Goal: Navigation & Orientation: Find specific page/section

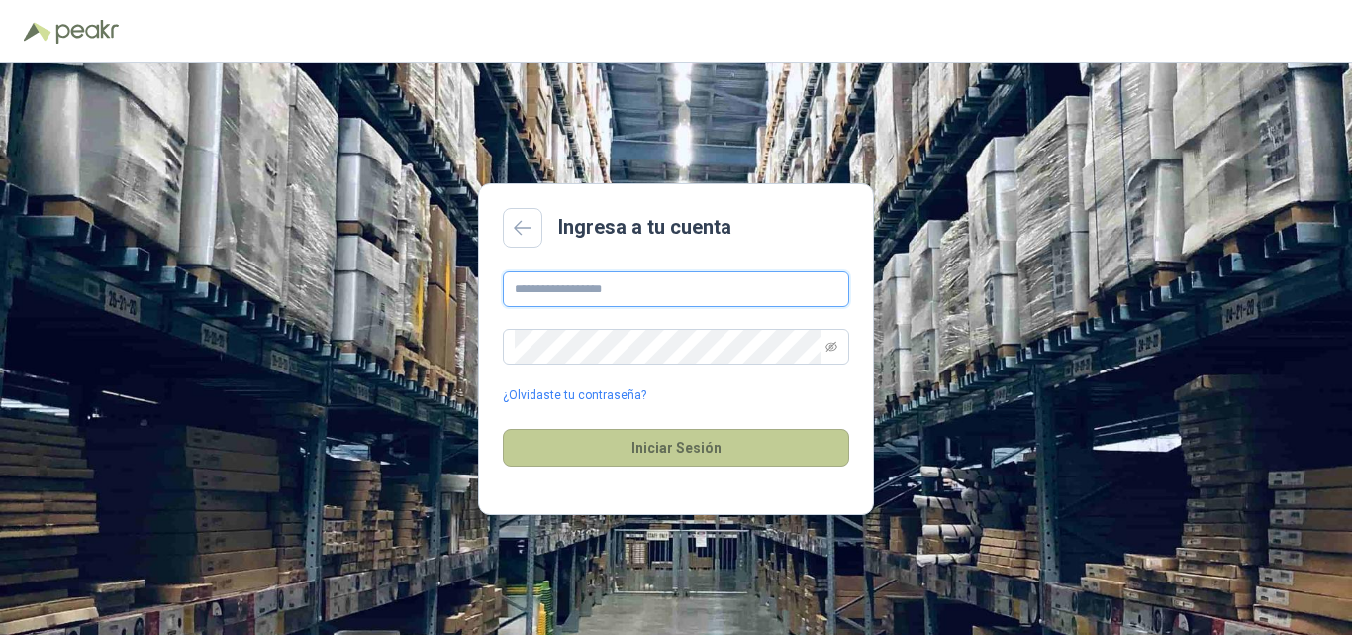
type input "**********"
click at [745, 454] on button "Iniciar Sesión" at bounding box center [676, 448] width 347 height 38
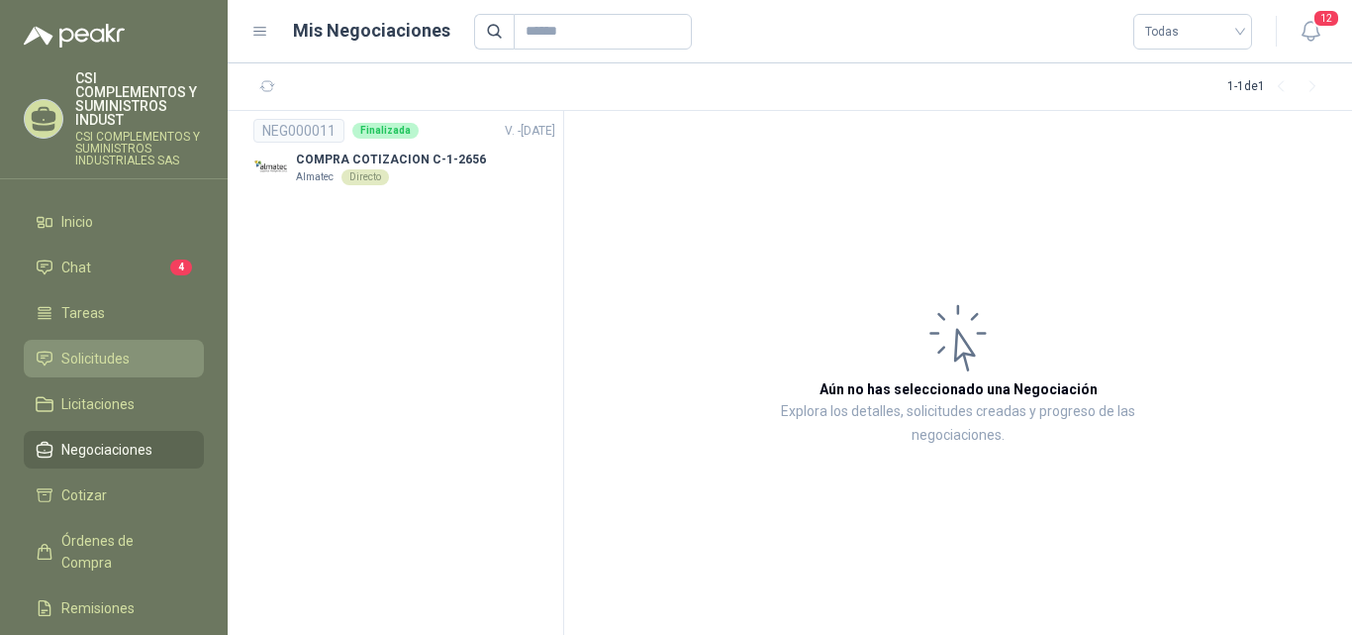
click at [159, 355] on li "Solicitudes" at bounding box center [114, 359] width 156 height 22
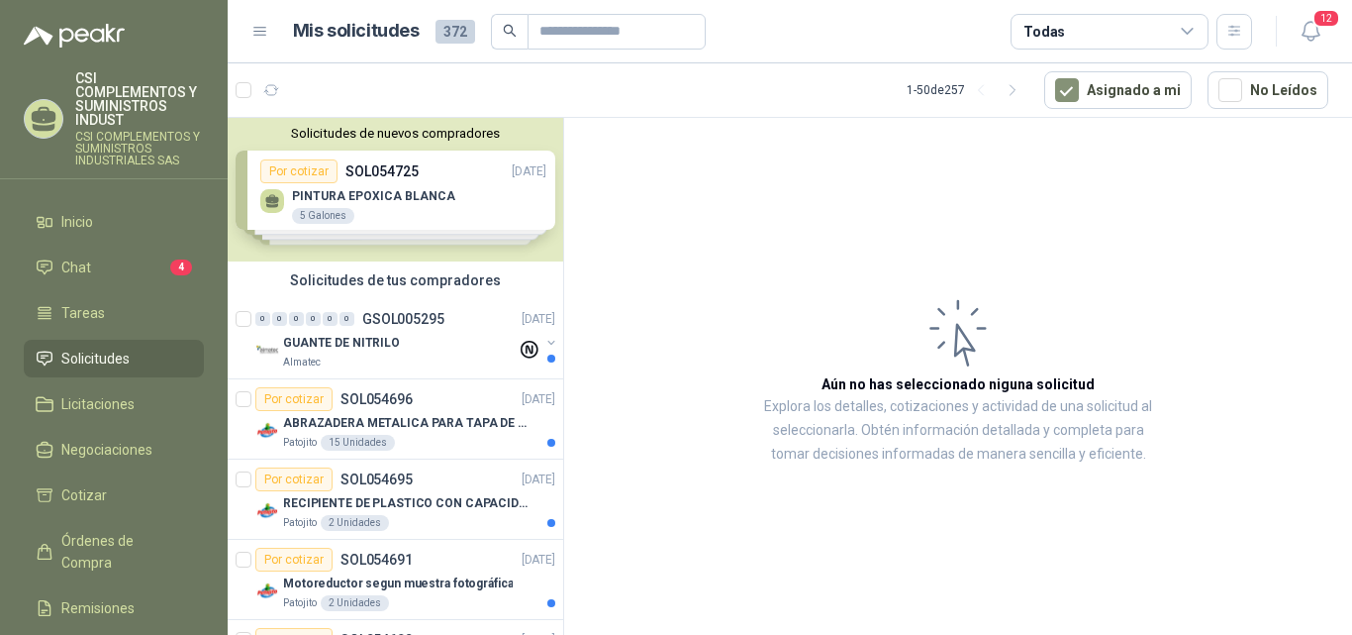
click at [261, 37] on icon at bounding box center [260, 32] width 18 height 18
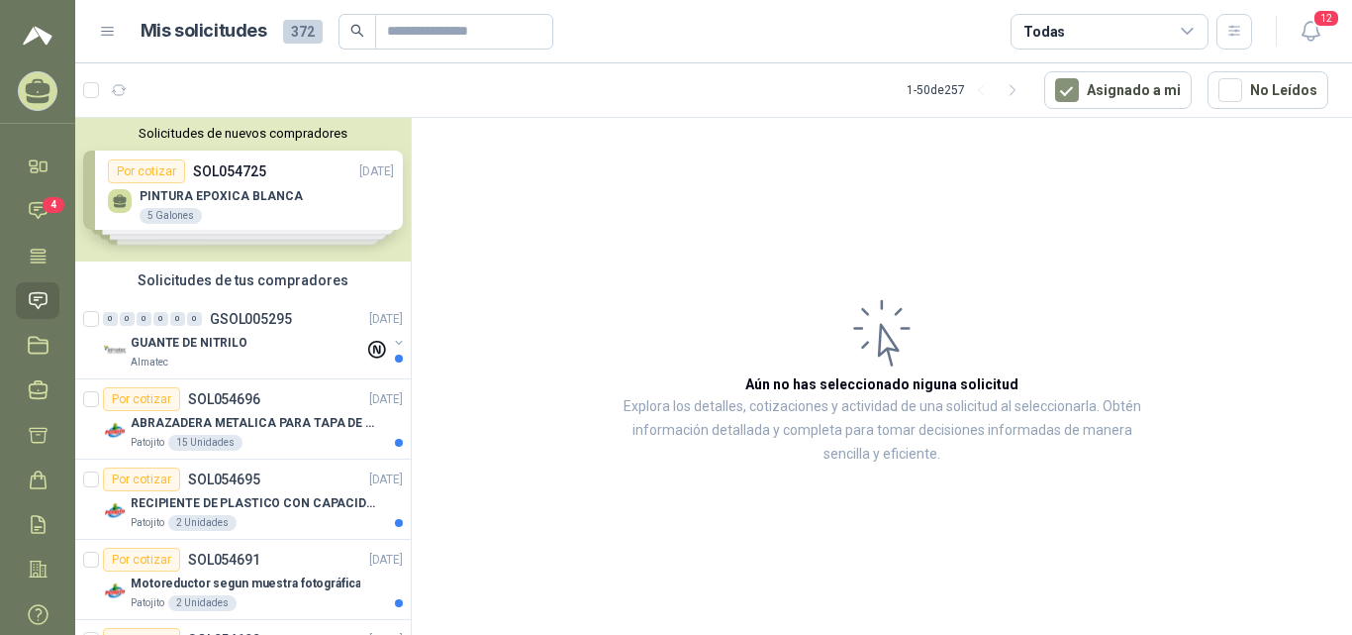
click at [110, 33] on icon at bounding box center [108, 32] width 18 height 18
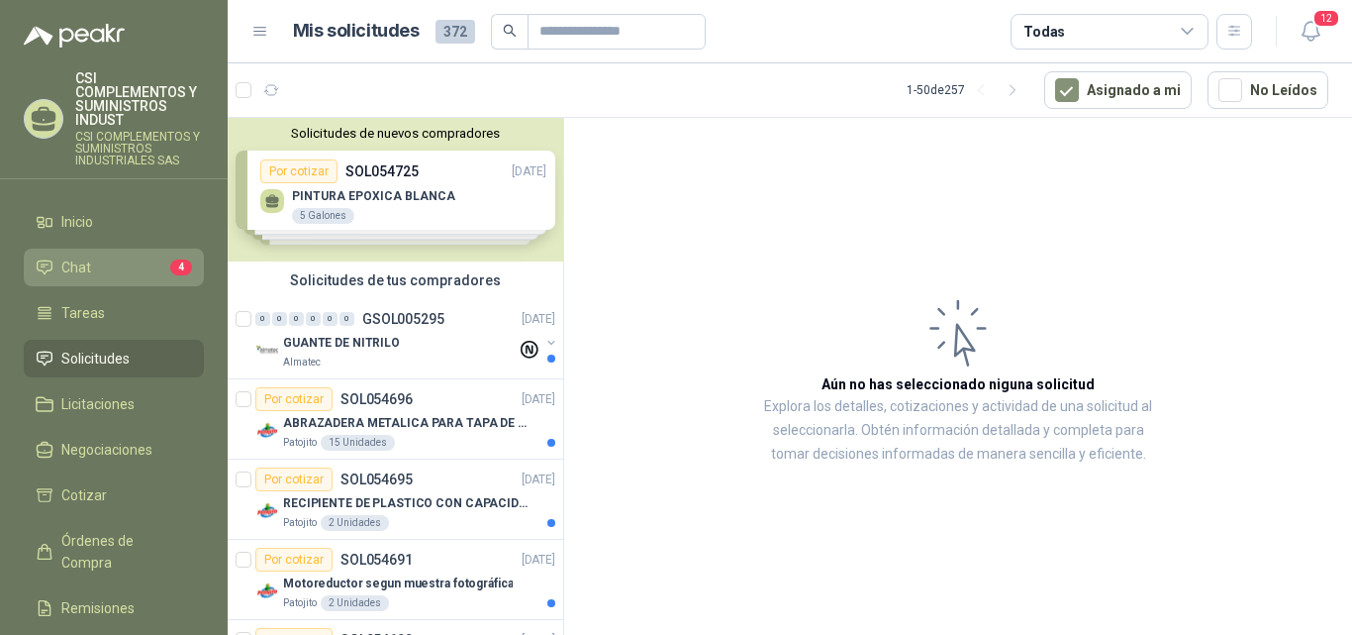
click at [131, 269] on li "Chat 4" at bounding box center [114, 267] width 156 height 22
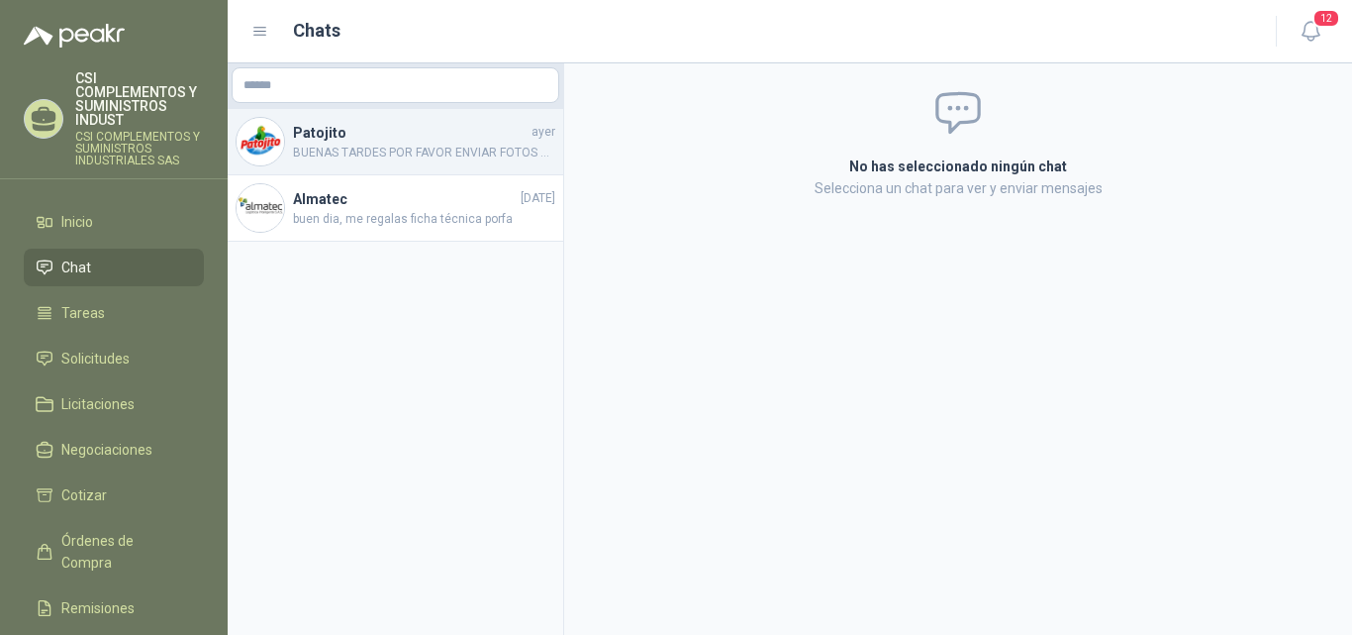
click at [429, 150] on span "BUENAS TARDES POR FAVOR ENVIAR FOTOS DE LA PLACA DEL MOTOREDUCTOR CORRESPONDIEN…" at bounding box center [424, 153] width 262 height 19
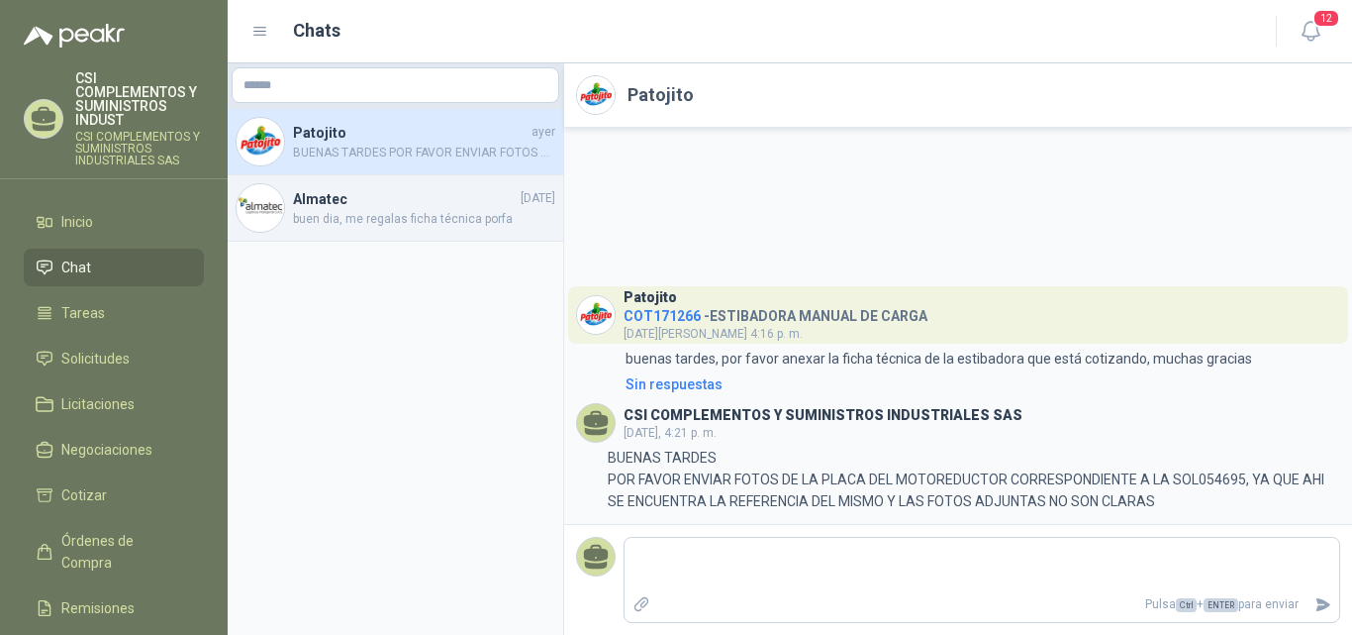
click at [379, 221] on span "buen dia, me regalas ficha técnica porfa" at bounding box center [424, 219] width 262 height 19
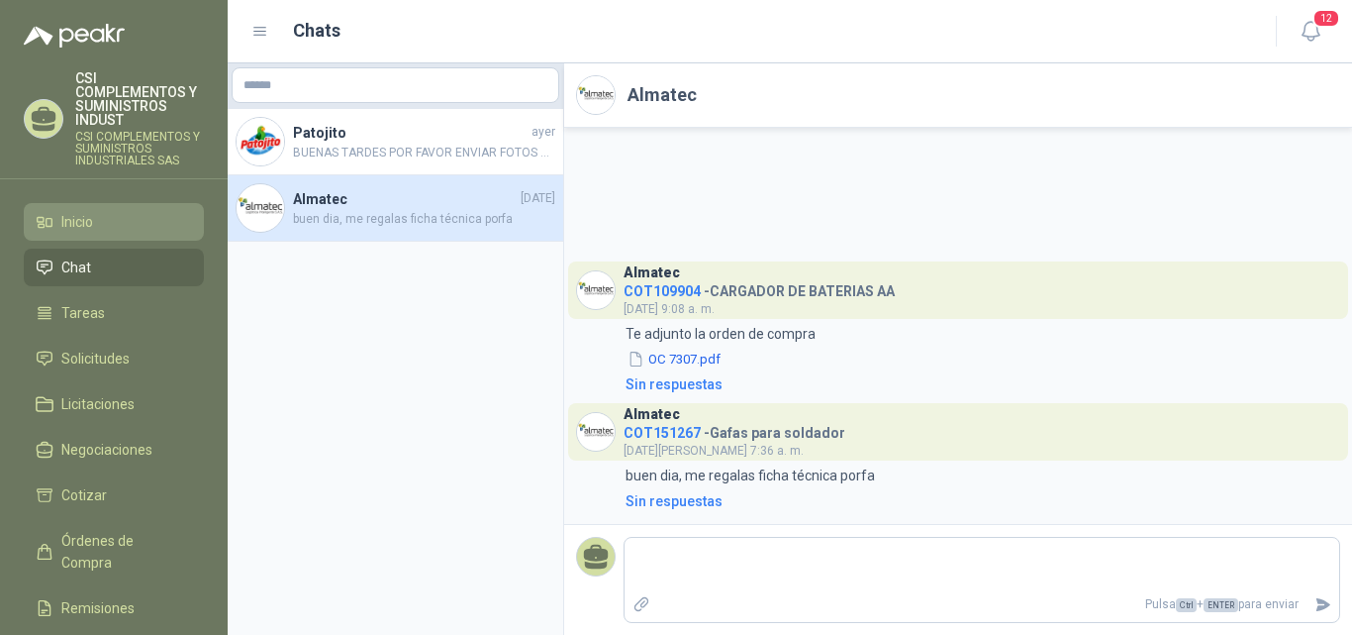
drag, startPoint x: 129, startPoint y: 260, endPoint x: 58, endPoint y: 230, distance: 76.7
click at [58, 230] on li "Inicio" at bounding box center [114, 222] width 156 height 22
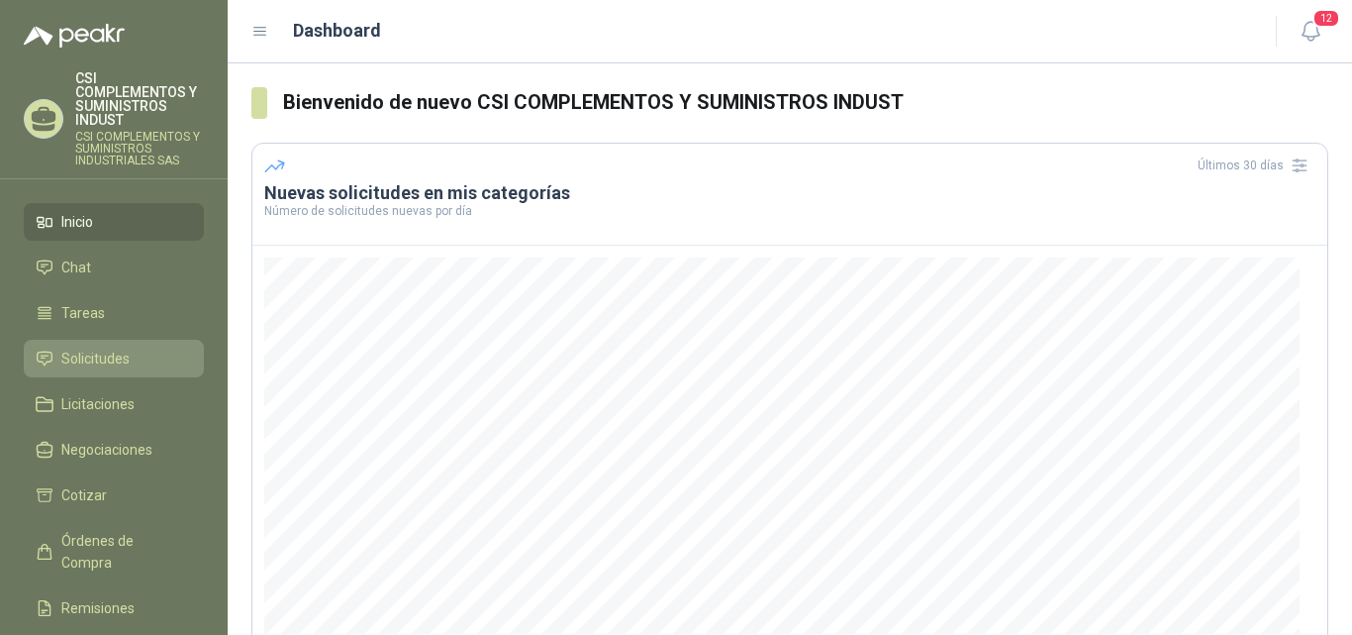
click at [115, 355] on span "Solicitudes" at bounding box center [95, 359] width 68 height 22
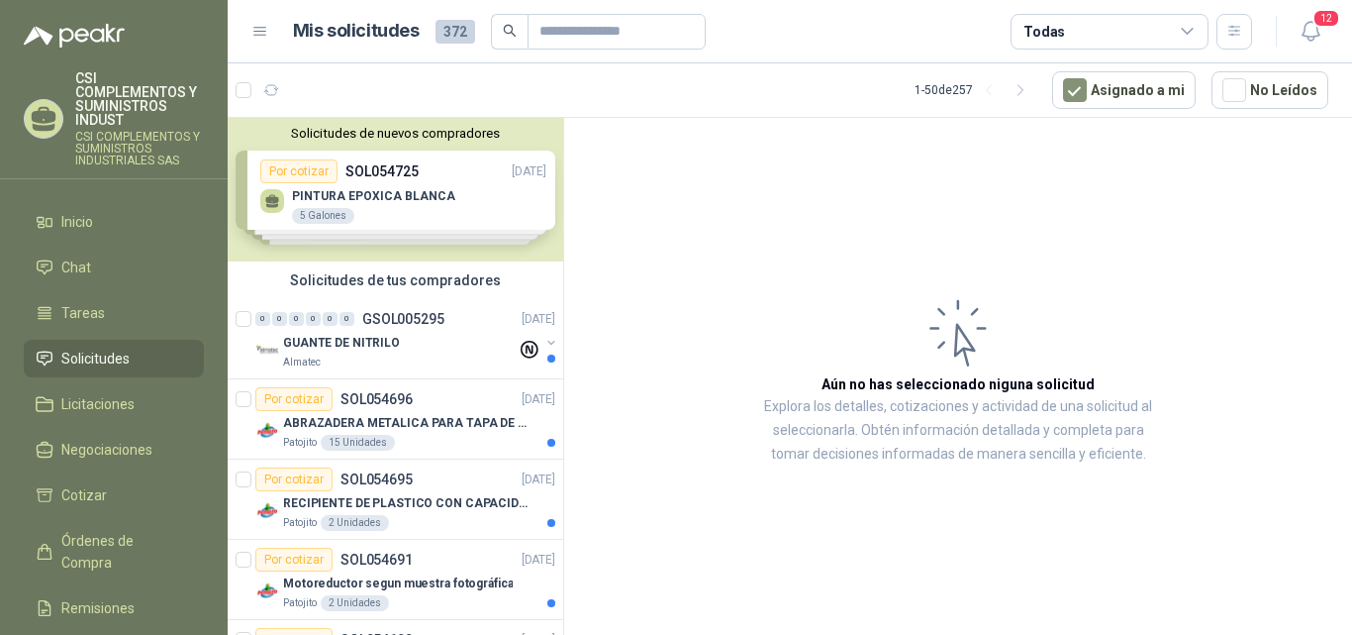
click at [1183, 35] on icon at bounding box center [1188, 32] width 18 height 18
click at [265, 33] on icon at bounding box center [260, 32] width 18 height 18
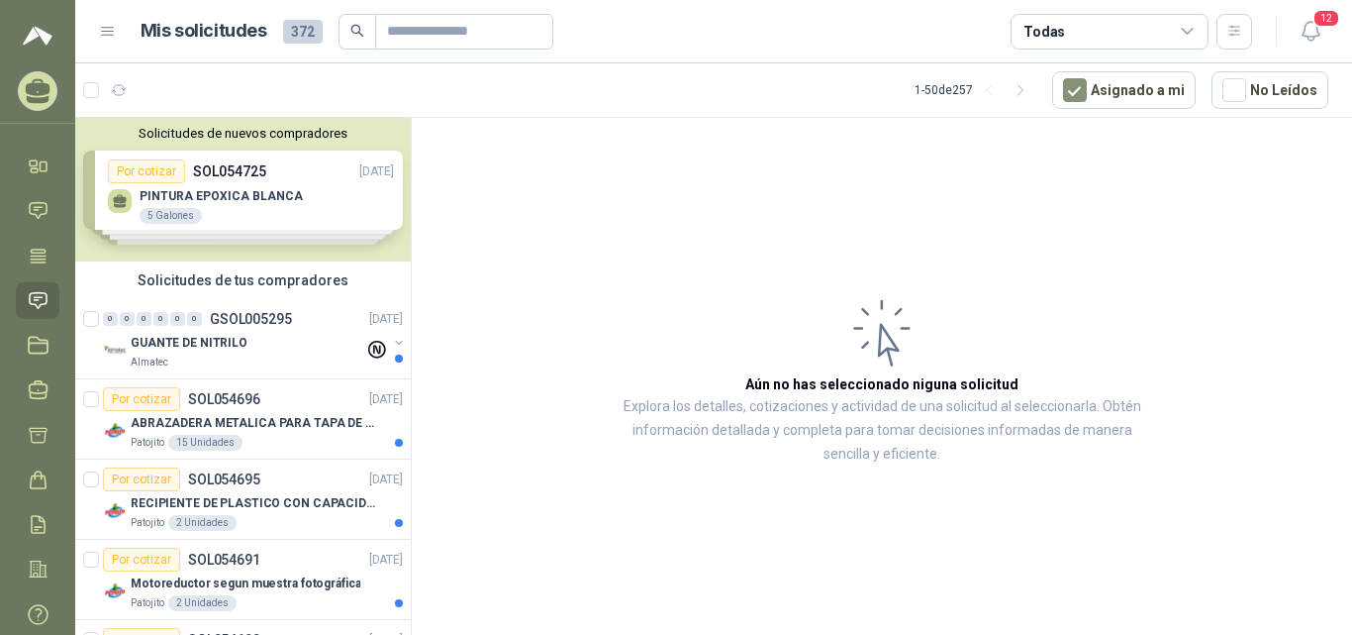
click at [108, 32] on icon at bounding box center [108, 32] width 12 height 8
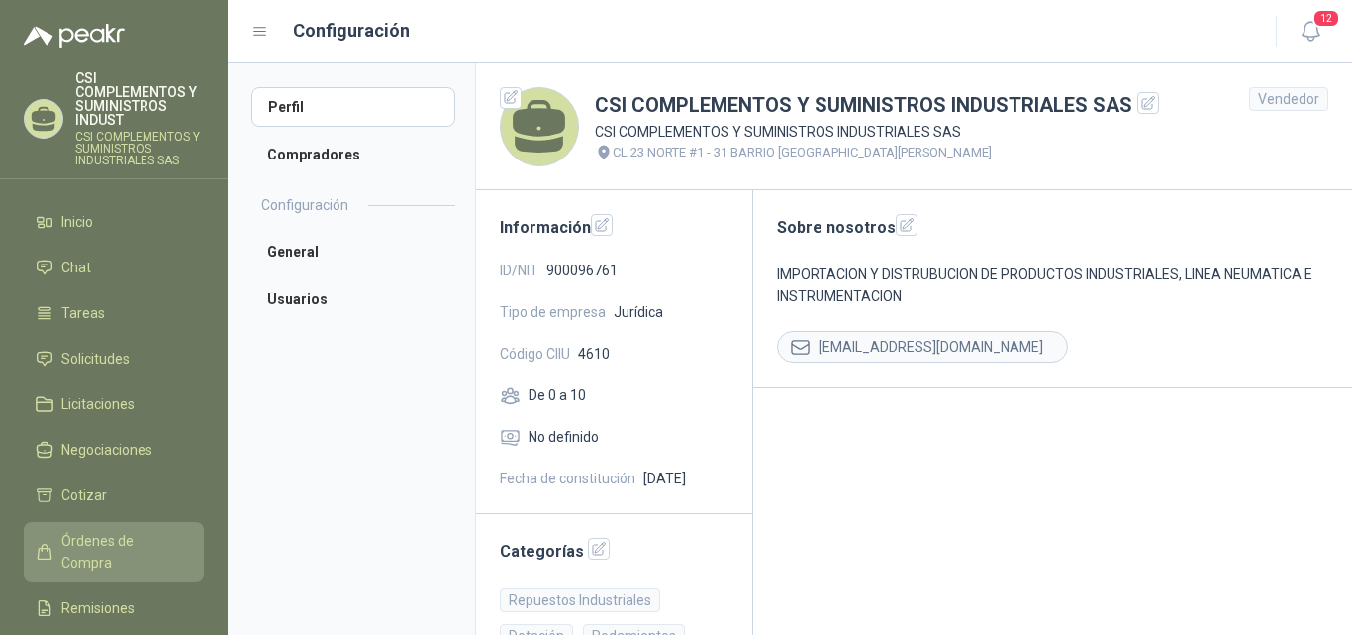
click at [109, 543] on span "Órdenes de Compra" at bounding box center [123, 552] width 124 height 44
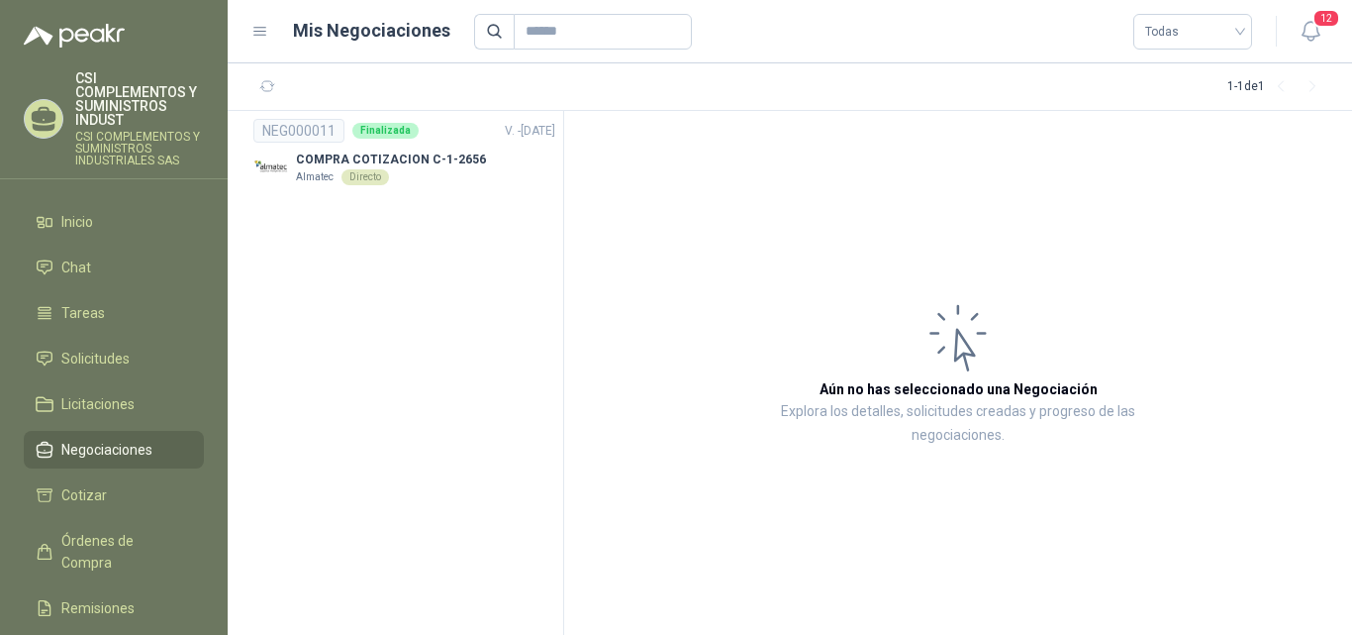
drag, startPoint x: 991, startPoint y: 0, endPoint x: 647, endPoint y: 239, distance: 419.1
click at [647, 239] on article "Aún no has seleccionado una Negociación Explora los detalles, solicitudes cread…" at bounding box center [958, 373] width 788 height 524
click at [1316, 41] on icon "button" at bounding box center [1311, 31] width 25 height 25
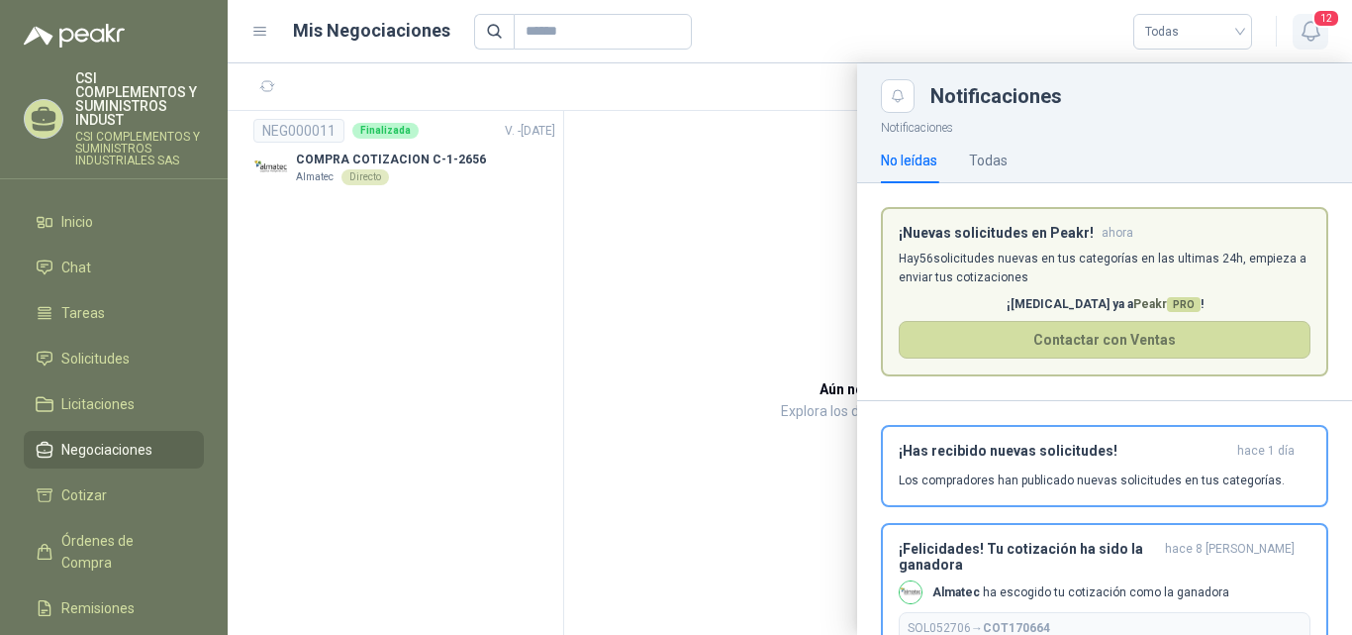
click at [1316, 41] on icon "button" at bounding box center [1311, 31] width 25 height 25
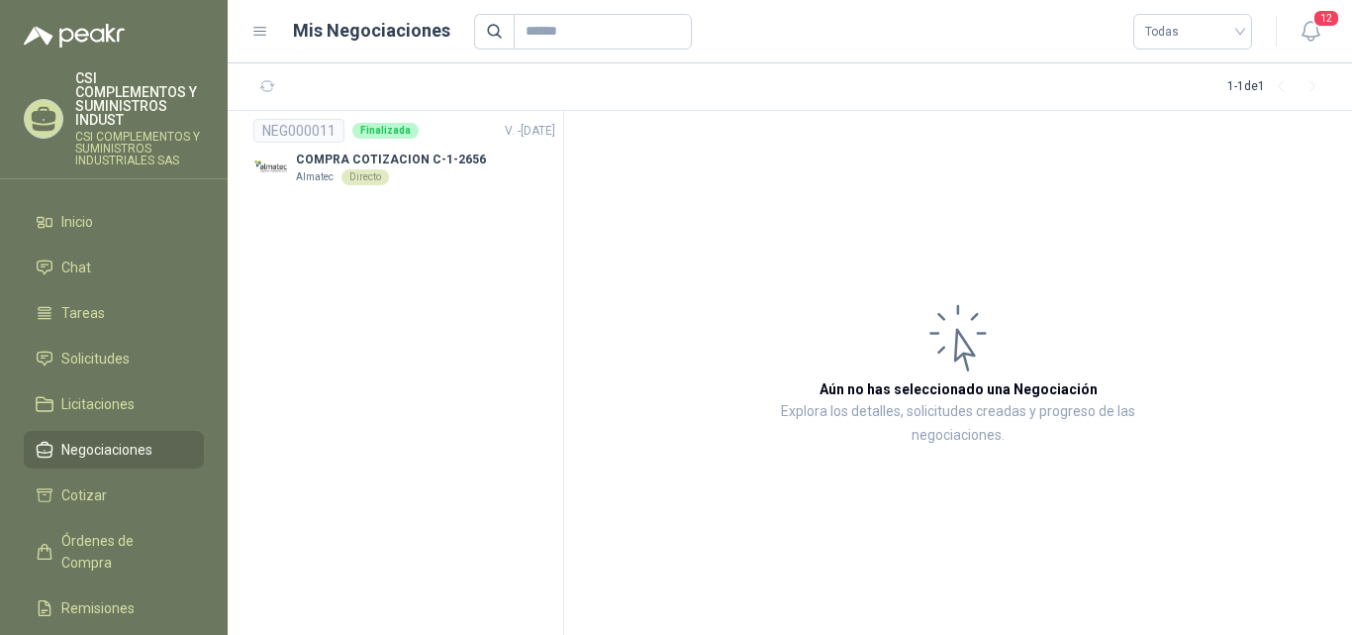
click at [125, 145] on p "CSI COMPLEMENTOS Y SUMINISTROS INDUSTRIALES SAS" at bounding box center [139, 149] width 129 height 36
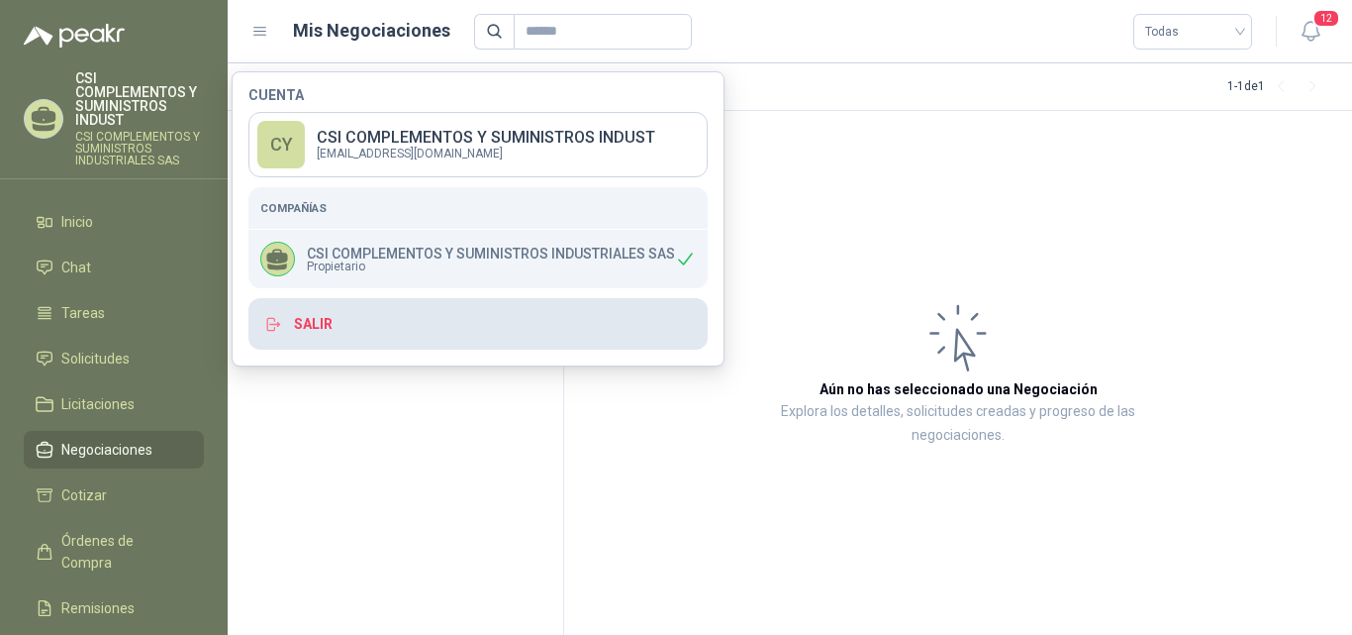
click at [321, 320] on button "Salir" at bounding box center [478, 323] width 459 height 51
